Goal: Browse casually

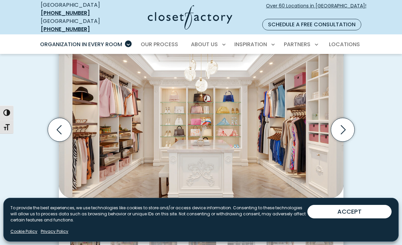
scroll to position [216, 0]
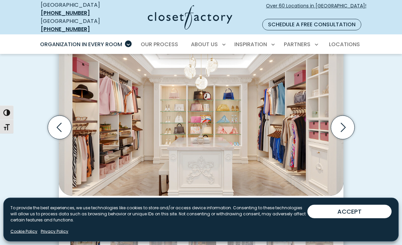
click at [349, 113] on icon "Next slide" at bounding box center [342, 127] width 29 height 29
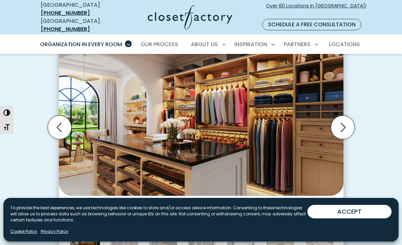
click at [343, 118] on icon "Next slide" at bounding box center [342, 127] width 24 height 24
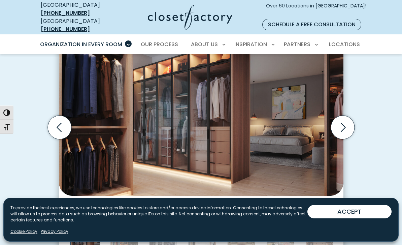
click at [343, 115] on icon "Next slide" at bounding box center [342, 127] width 24 height 24
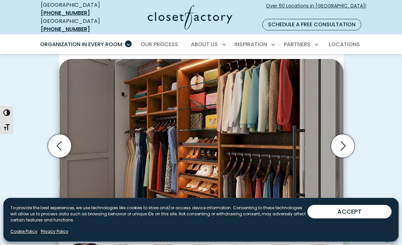
scroll to position [198, 0]
click at [344, 134] on icon "Next slide" at bounding box center [342, 146] width 24 height 24
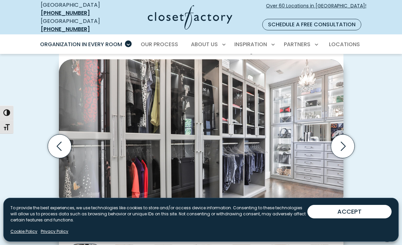
click at [346, 134] on icon "Next slide" at bounding box center [342, 146] width 24 height 24
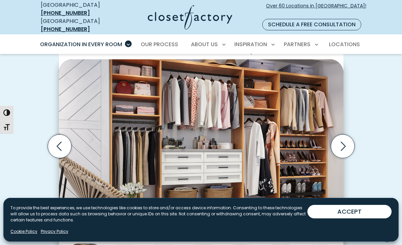
click at [345, 134] on icon "Next slide" at bounding box center [342, 146] width 24 height 24
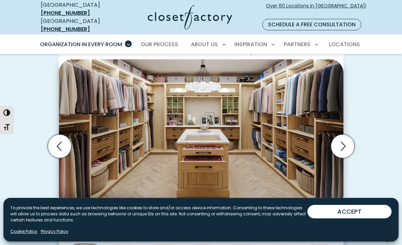
click at [345, 134] on icon "Next slide" at bounding box center [342, 146] width 24 height 24
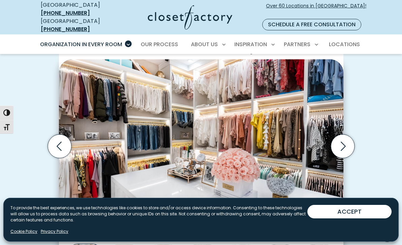
click at [345, 134] on icon "Next slide" at bounding box center [342, 146] width 24 height 24
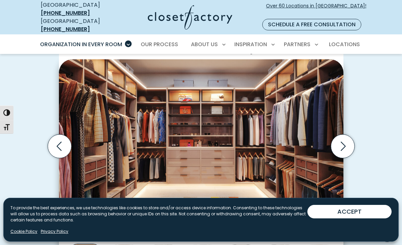
click at [344, 136] on icon "Next slide" at bounding box center [342, 146] width 24 height 24
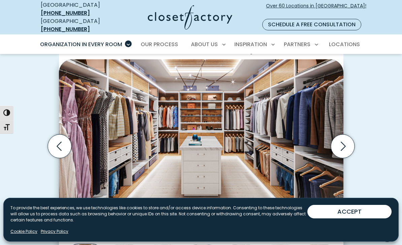
click at [345, 134] on icon "Next slide" at bounding box center [342, 146] width 24 height 24
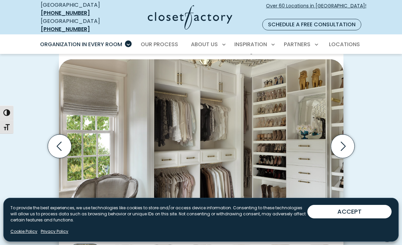
click at [344, 134] on icon "Next slide" at bounding box center [342, 146] width 24 height 24
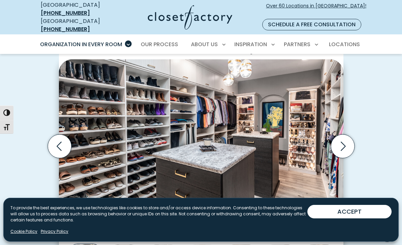
click at [346, 134] on icon "Next slide" at bounding box center [342, 146] width 24 height 24
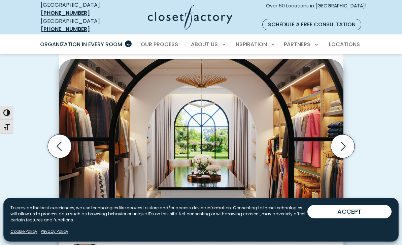
click at [346, 134] on icon "Next slide" at bounding box center [342, 146] width 24 height 24
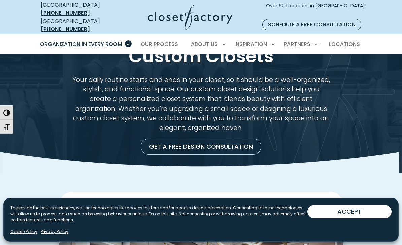
scroll to position [0, 0]
